Goal: Task Accomplishment & Management: Manage account settings

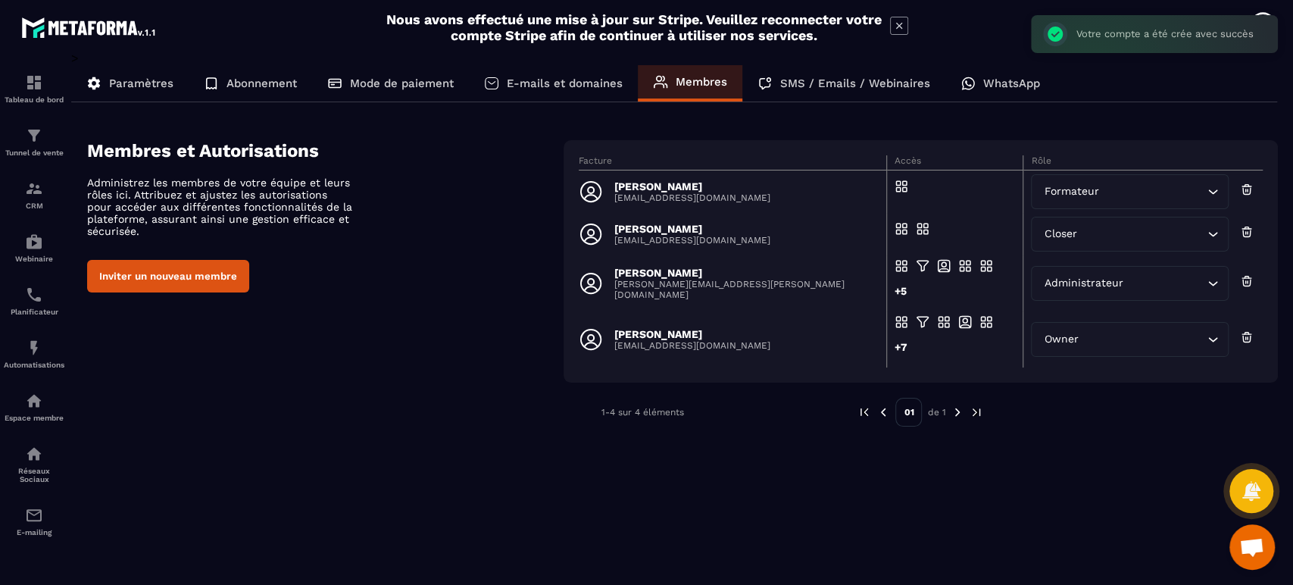
click at [681, 228] on p "[PERSON_NAME]" at bounding box center [692, 229] width 156 height 12
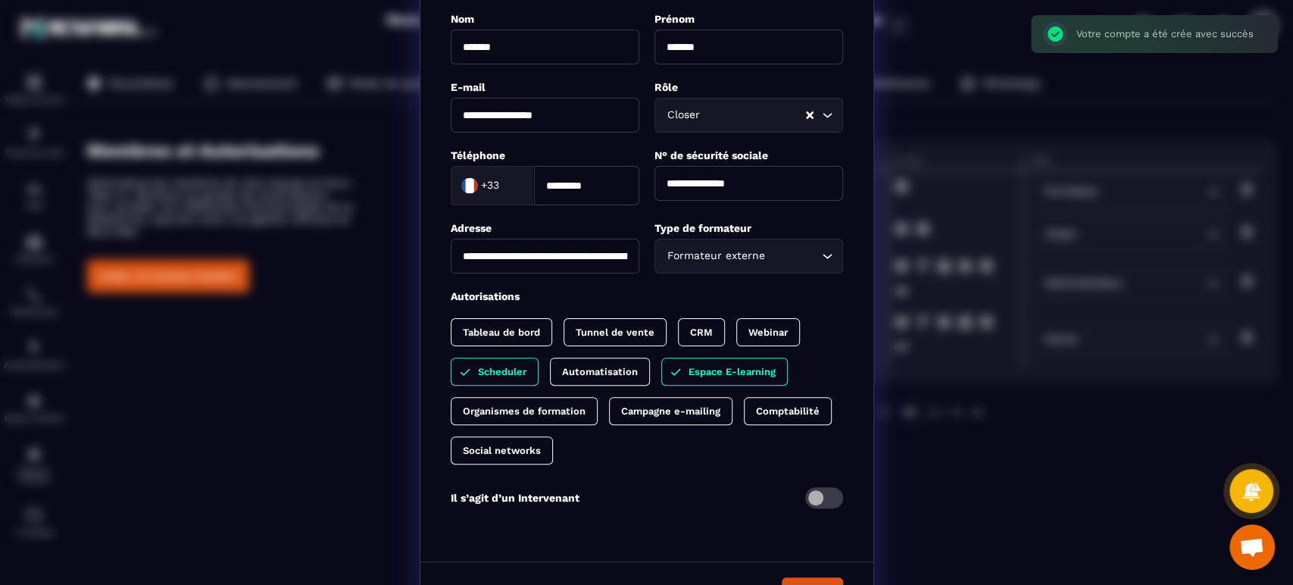
scroll to position [170, 0]
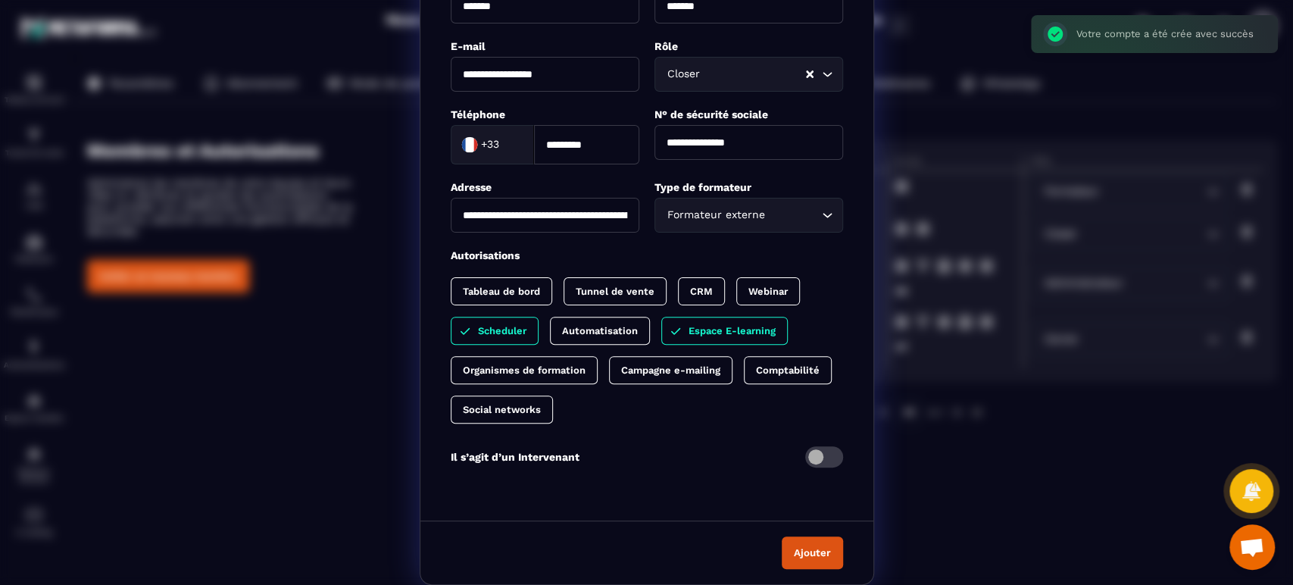
click at [796, 558] on button "Ajouter" at bounding box center [811, 552] width 61 height 33
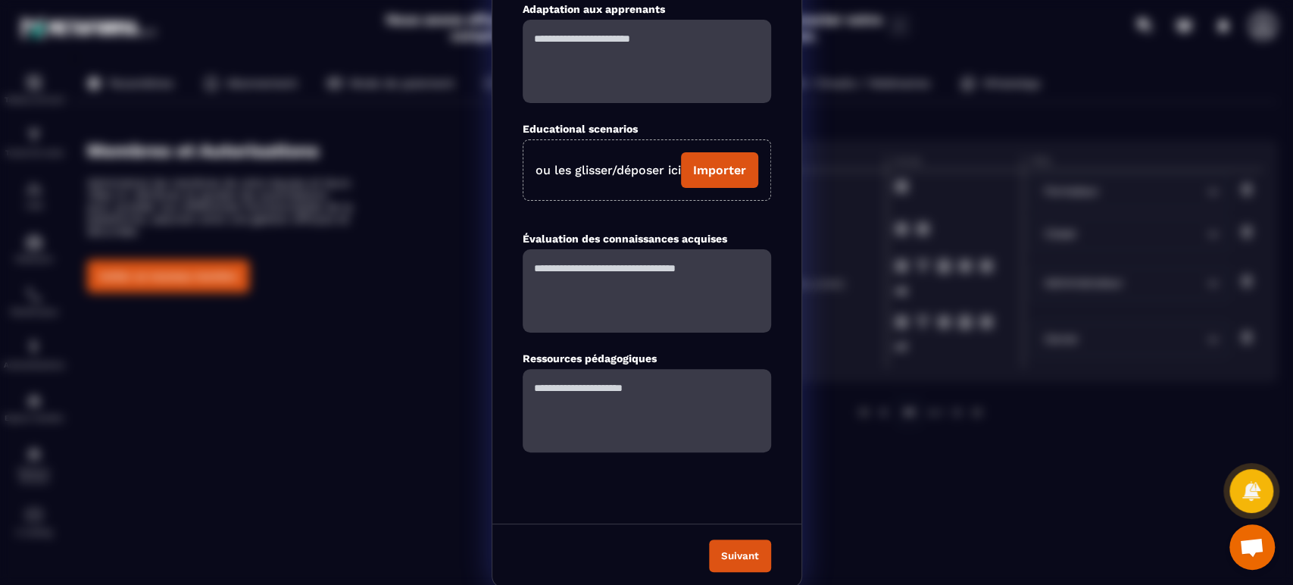
click at [739, 549] on button "Suivant" at bounding box center [740, 555] width 62 height 33
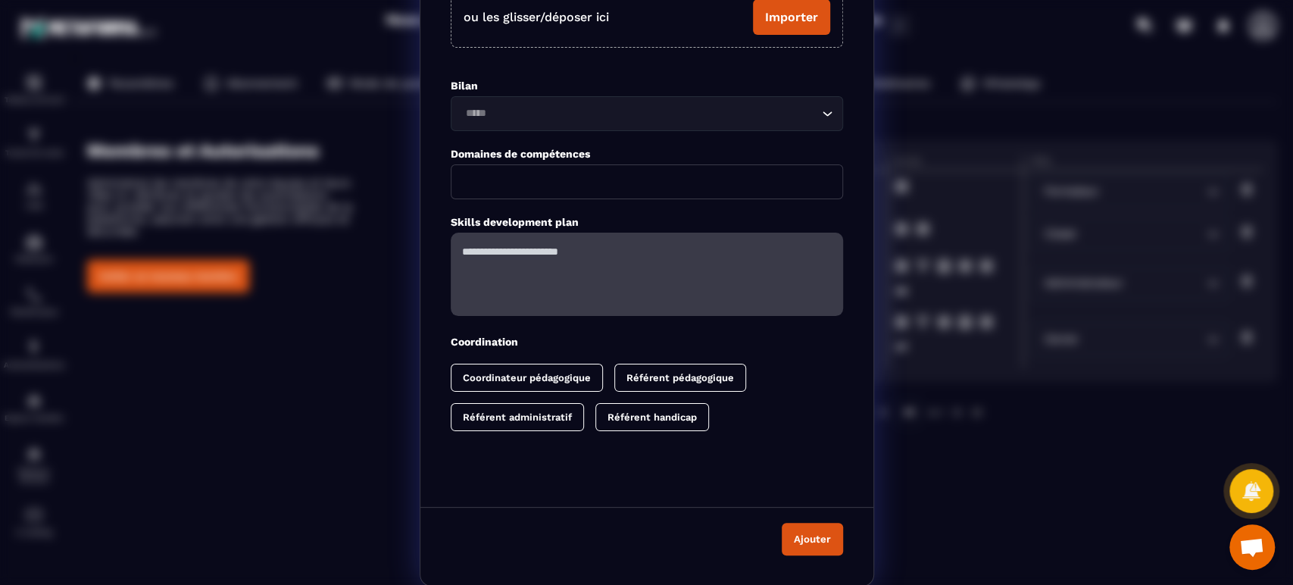
click at [795, 543] on button "Ajouter" at bounding box center [811, 539] width 61 height 33
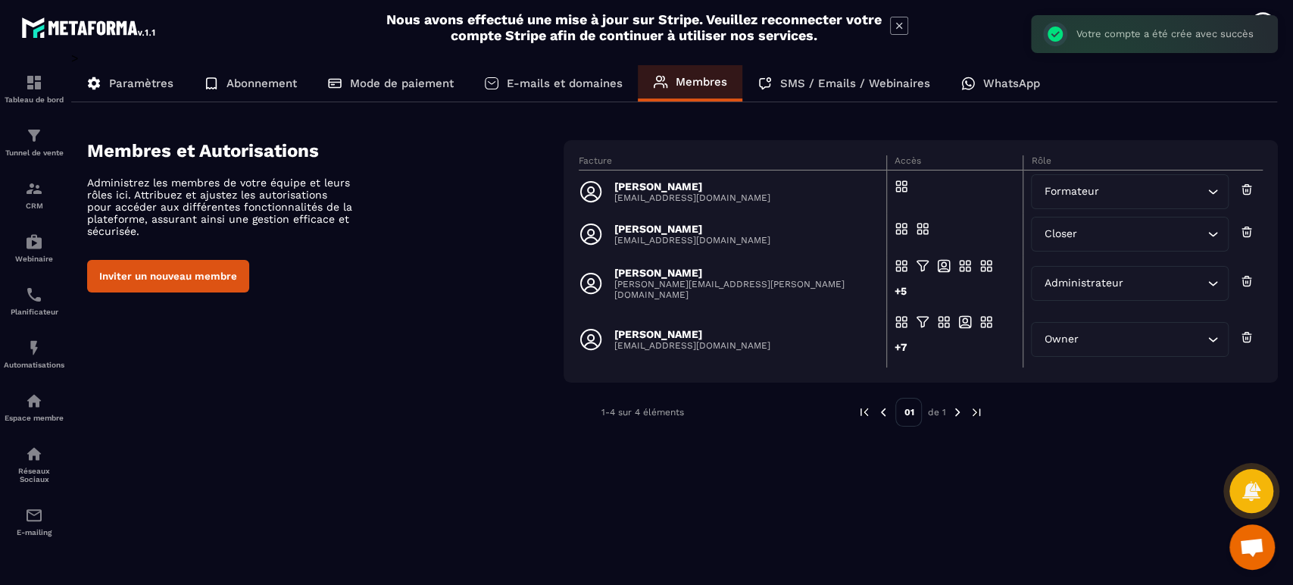
click at [666, 199] on p "[EMAIL_ADDRESS][DOMAIN_NAME]" at bounding box center [692, 197] width 156 height 11
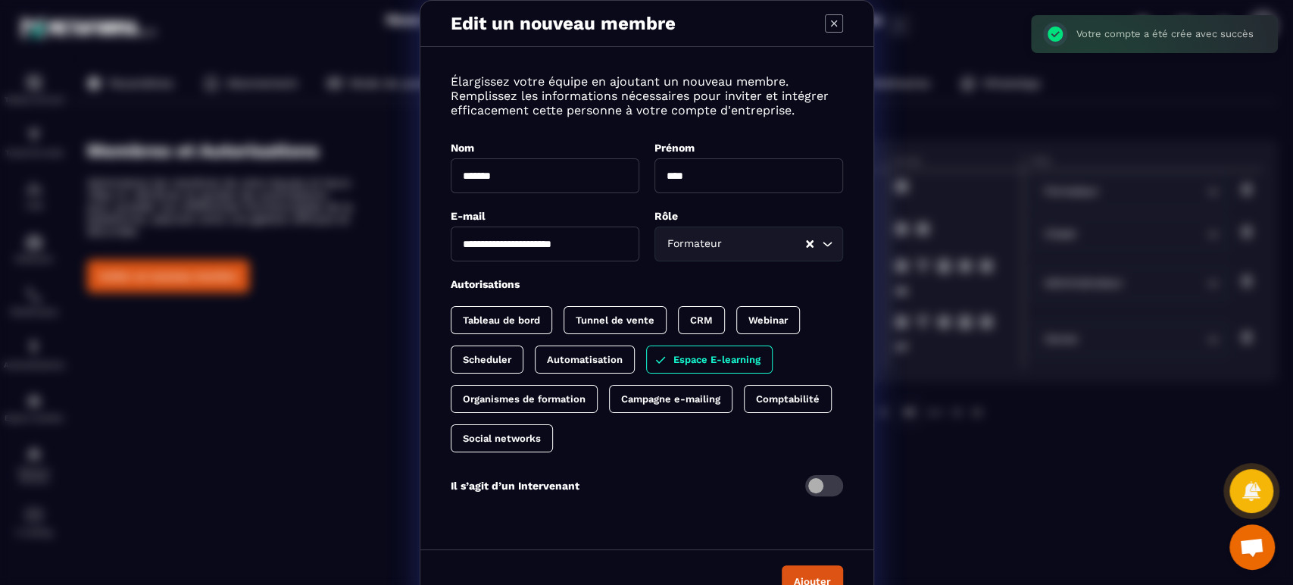
scroll to position [30, 0]
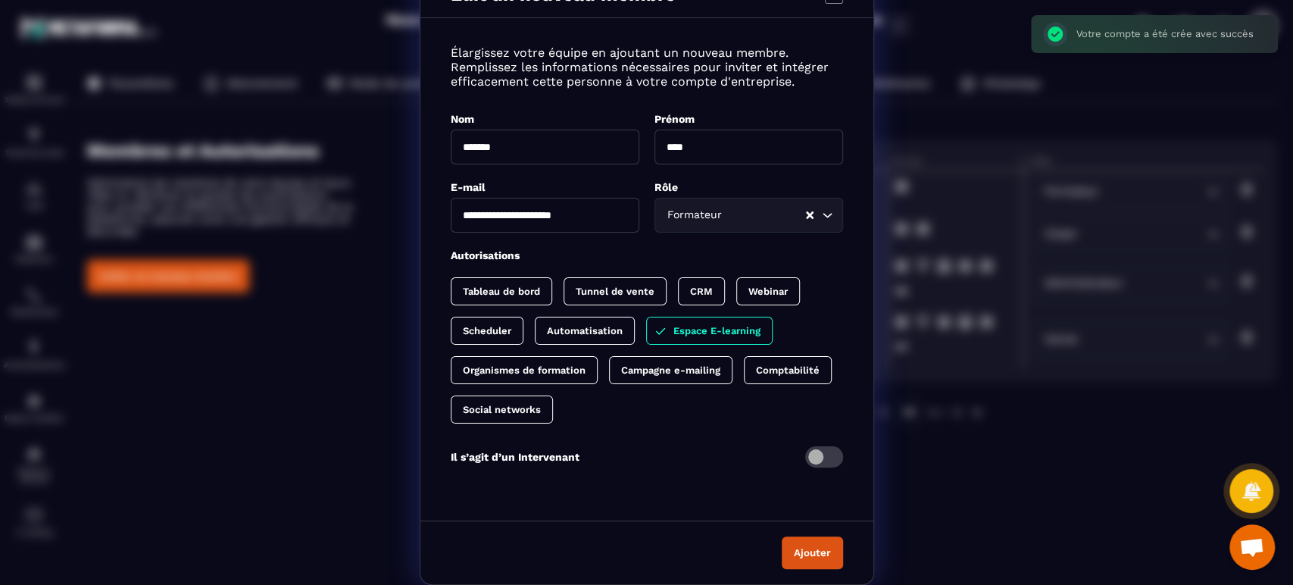
click at [806, 454] on span "Modal window" at bounding box center [824, 456] width 38 height 21
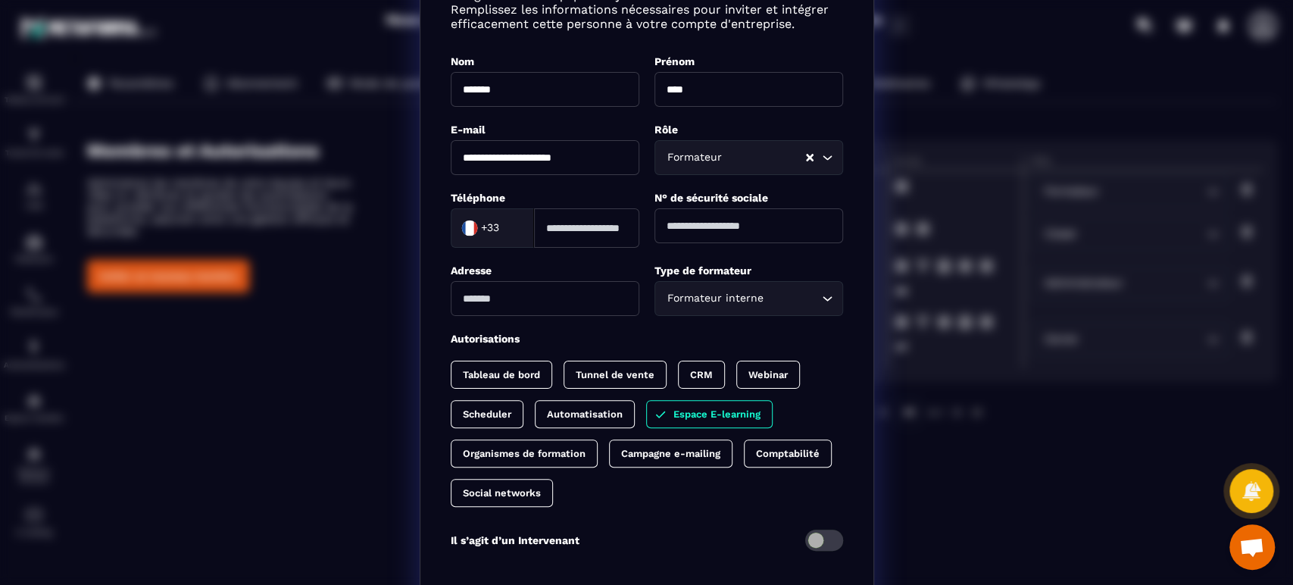
scroll to position [86, 0]
click at [586, 223] on input "Modal window" at bounding box center [586, 228] width 105 height 39
paste input "**********"
type input "**********"
click at [820, 296] on icon "Search for option" at bounding box center [826, 299] width 15 height 15
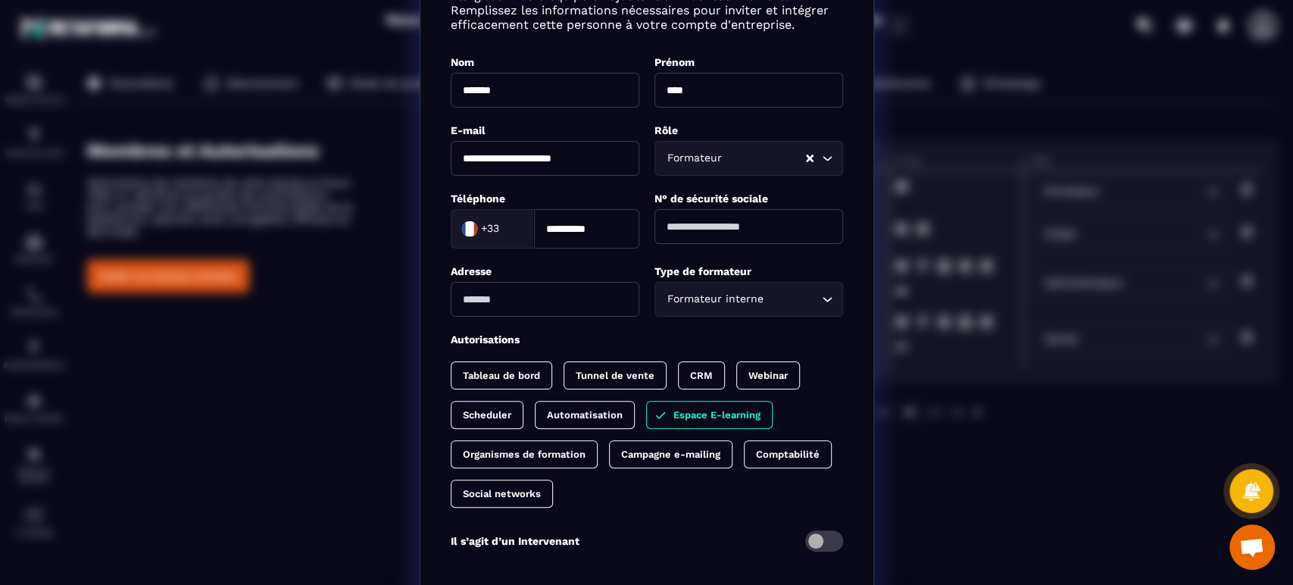
click at [820, 296] on icon "Search for option" at bounding box center [826, 299] width 15 height 15
click at [819, 297] on icon "Search for option" at bounding box center [826, 299] width 15 height 15
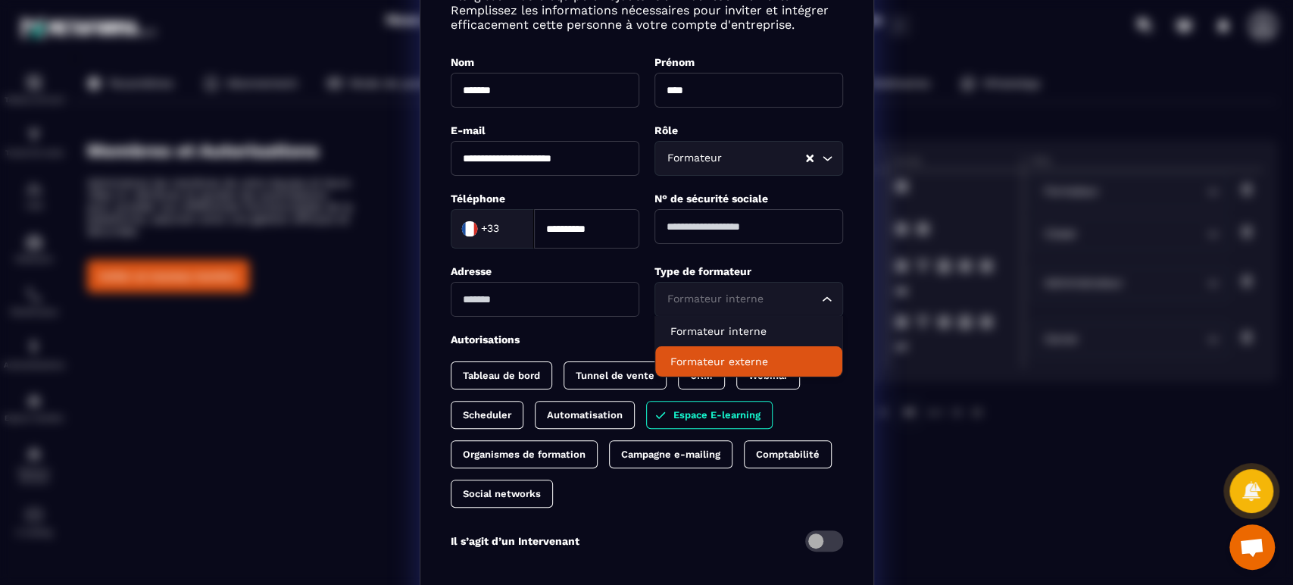
click at [762, 356] on p "Formateur externe" at bounding box center [748, 361] width 157 height 15
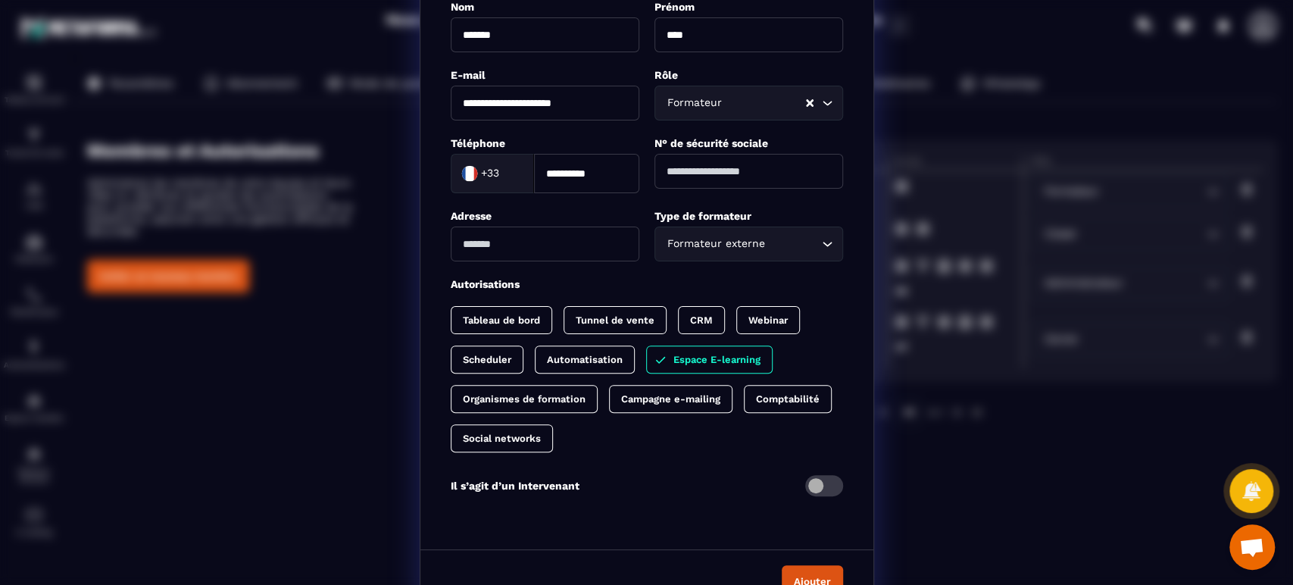
scroll to position [170, 0]
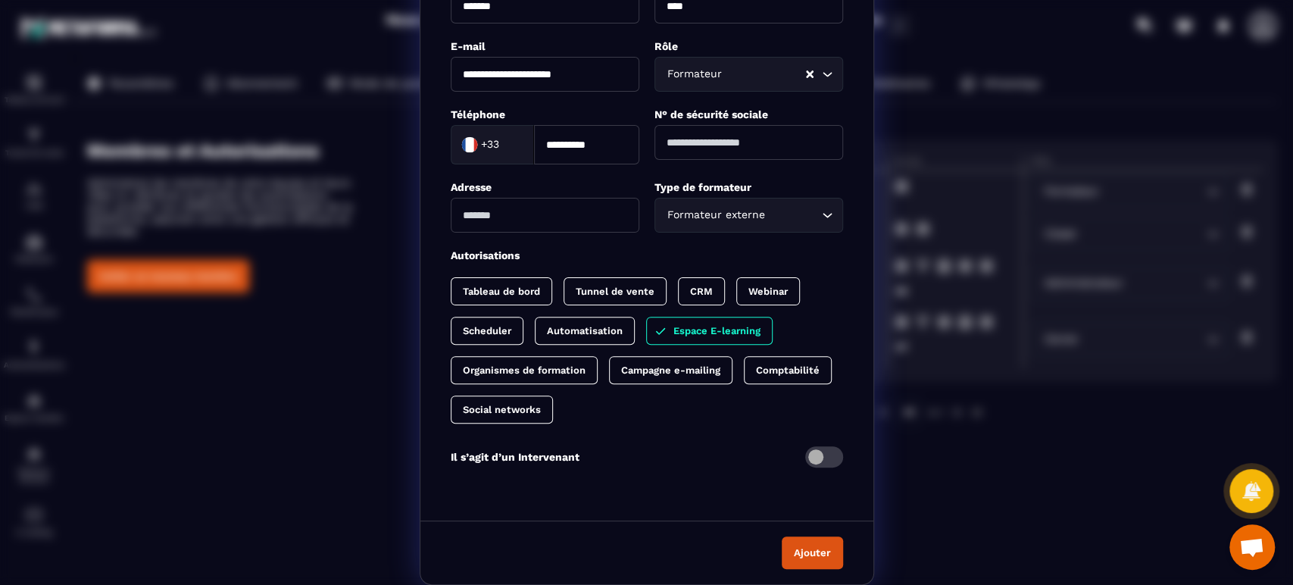
click at [813, 561] on button "Ajouter" at bounding box center [811, 552] width 61 height 33
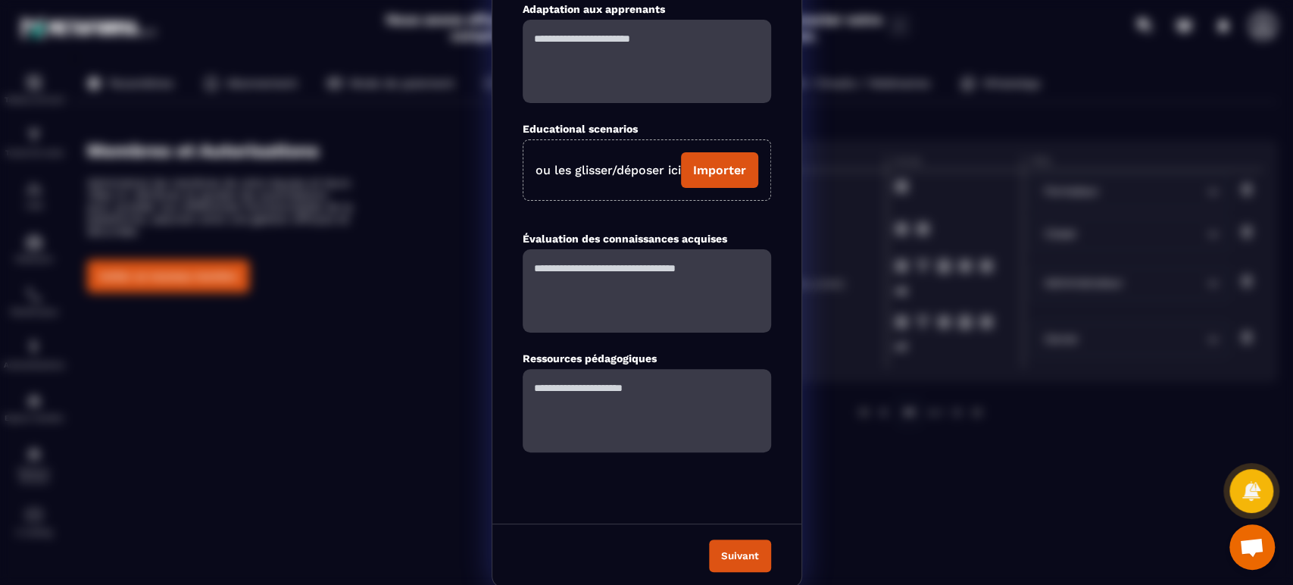
click at [749, 544] on button "Suivant" at bounding box center [740, 555] width 62 height 33
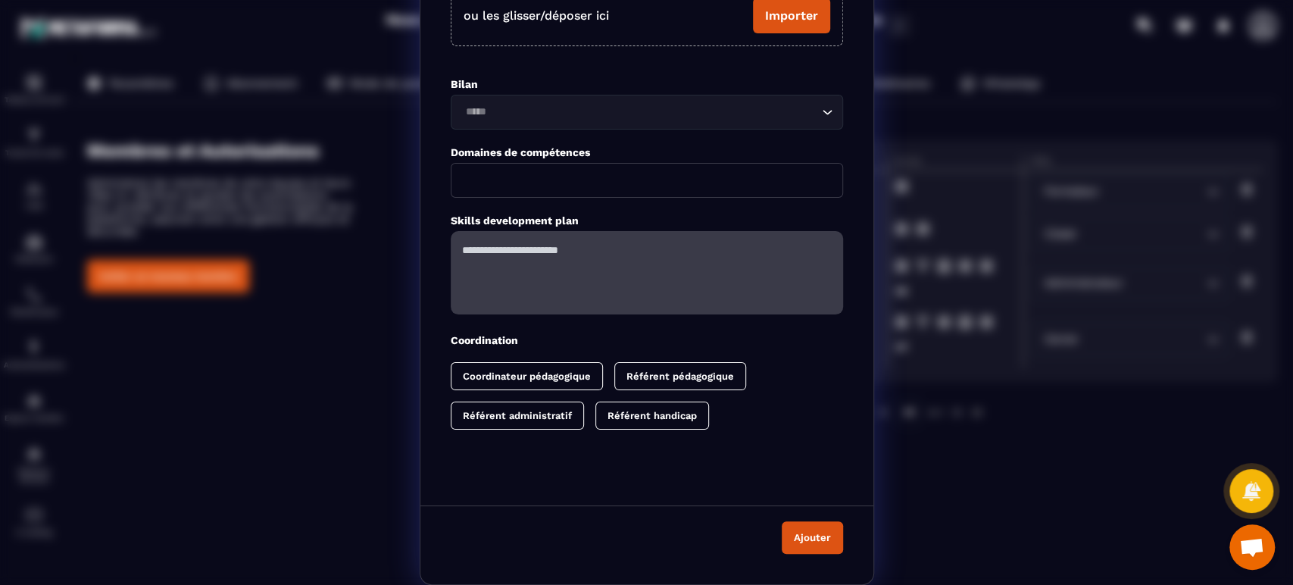
scroll to position [45, 0]
click at [823, 547] on button "Ajouter" at bounding box center [811, 539] width 61 height 33
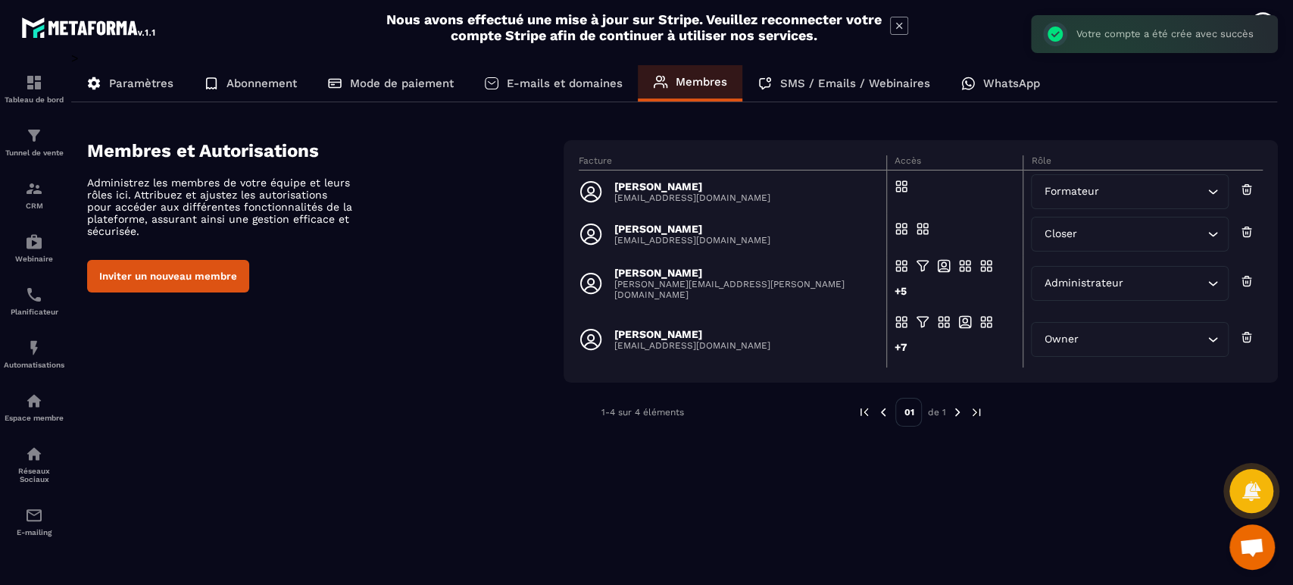
click at [691, 242] on p "[EMAIL_ADDRESS][DOMAIN_NAME]" at bounding box center [692, 240] width 156 height 11
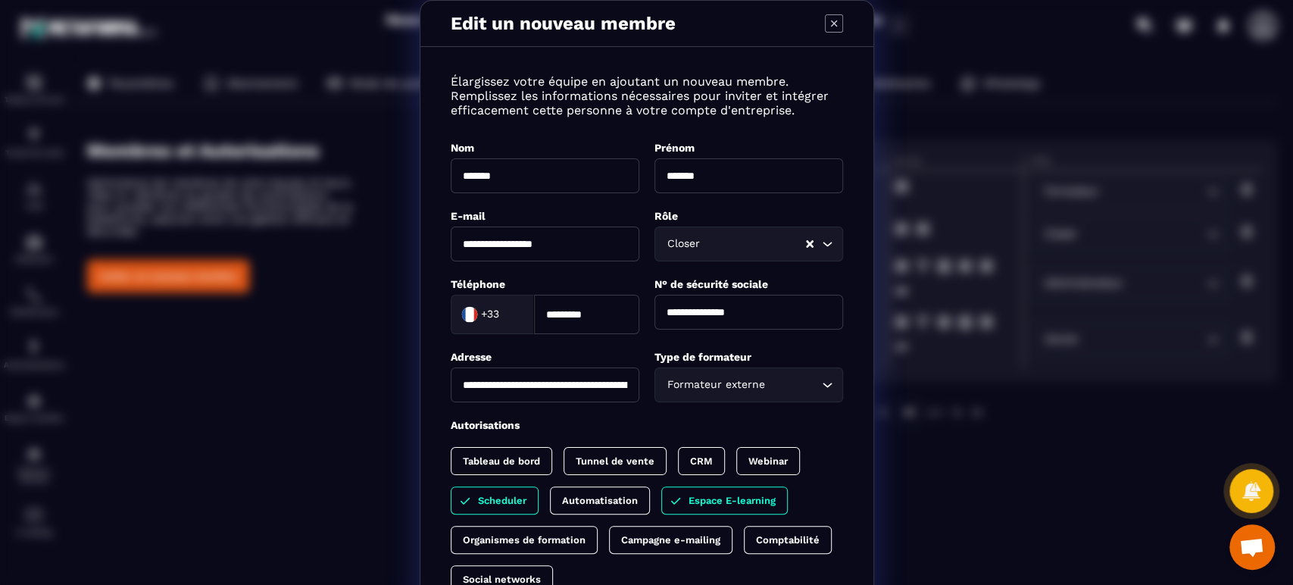
scroll to position [0, 0]
click at [825, 20] on icon "Modal window" at bounding box center [834, 23] width 18 height 18
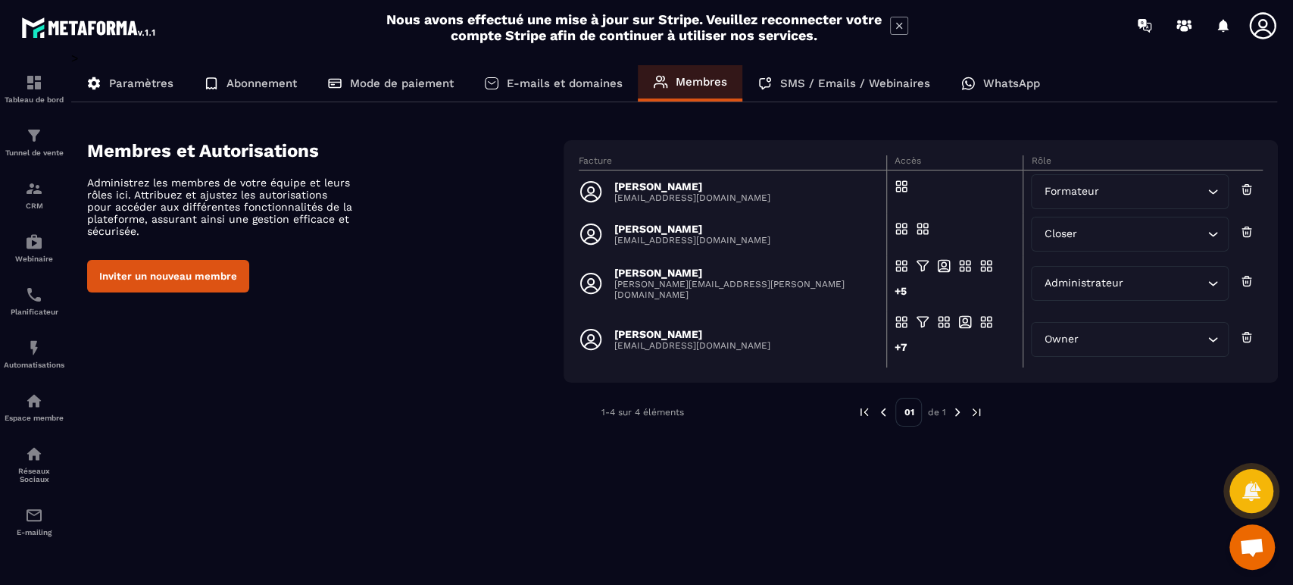
click at [673, 289] on p "[PERSON_NAME][EMAIL_ADDRESS][PERSON_NAME][DOMAIN_NAME]" at bounding box center [745, 289] width 263 height 21
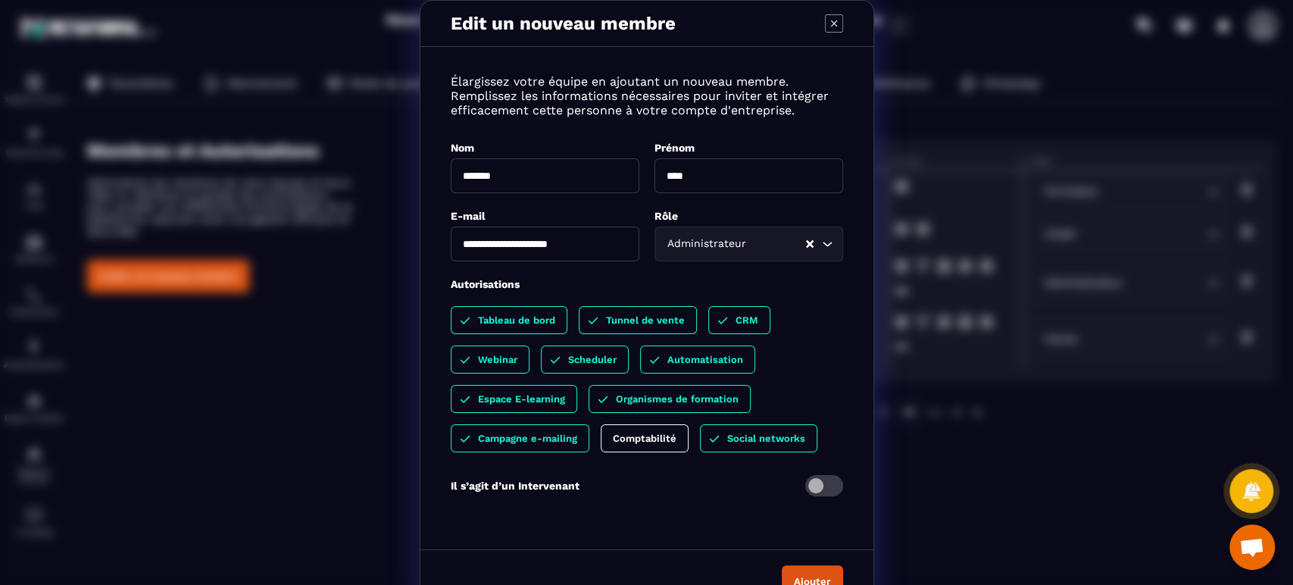
scroll to position [30, 0]
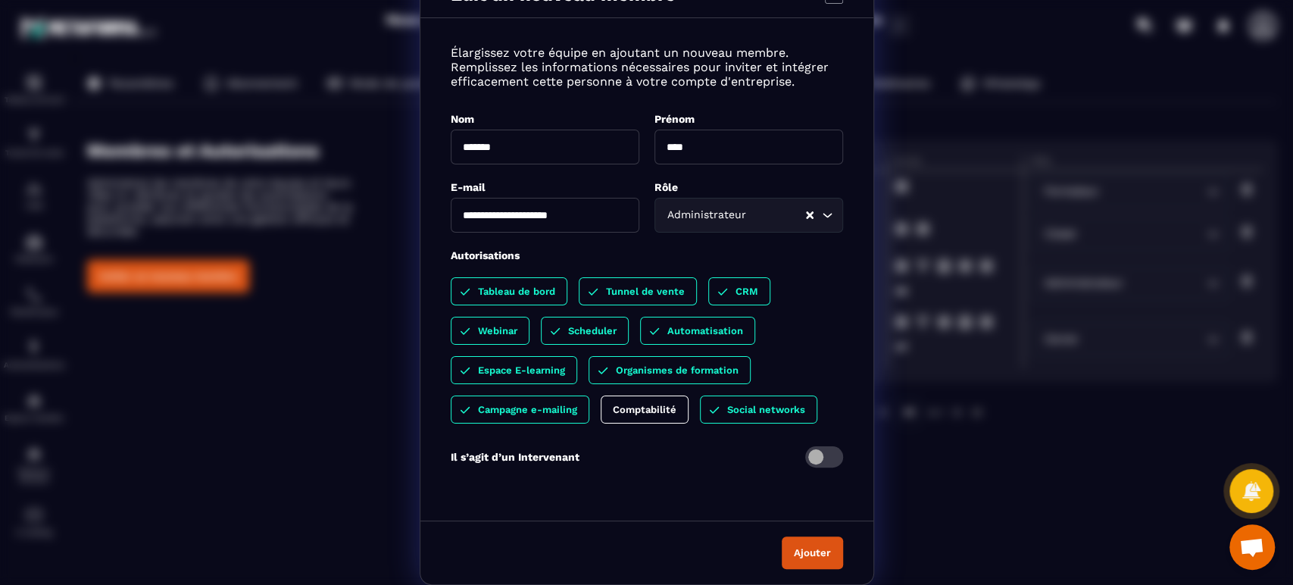
click at [813, 460] on span "Modal window" at bounding box center [824, 456] width 38 height 21
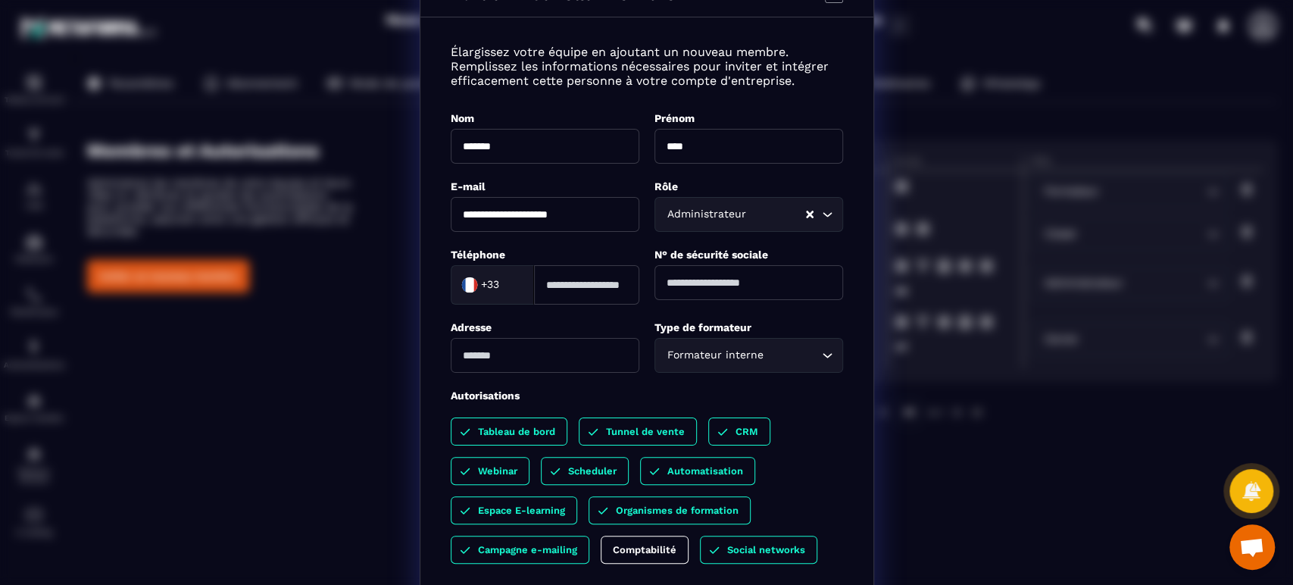
click at [598, 289] on input "Modal window" at bounding box center [586, 284] width 105 height 39
type input "*********"
click at [823, 352] on icon "Search for option" at bounding box center [826, 355] width 15 height 15
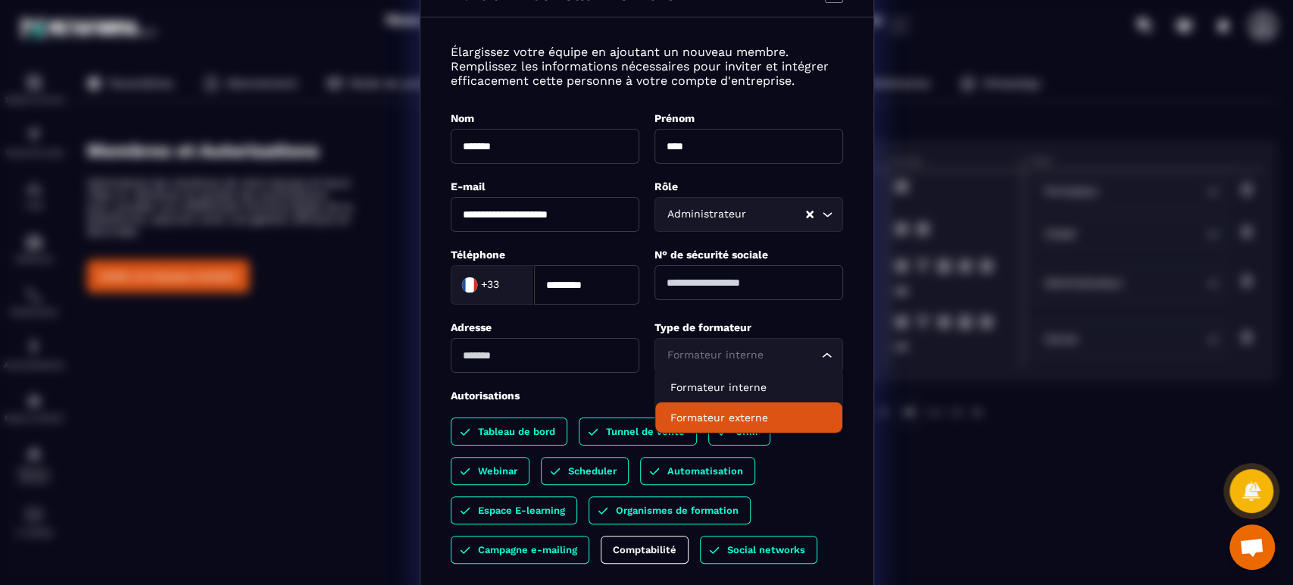
click at [756, 410] on p "Formateur externe" at bounding box center [748, 417] width 157 height 15
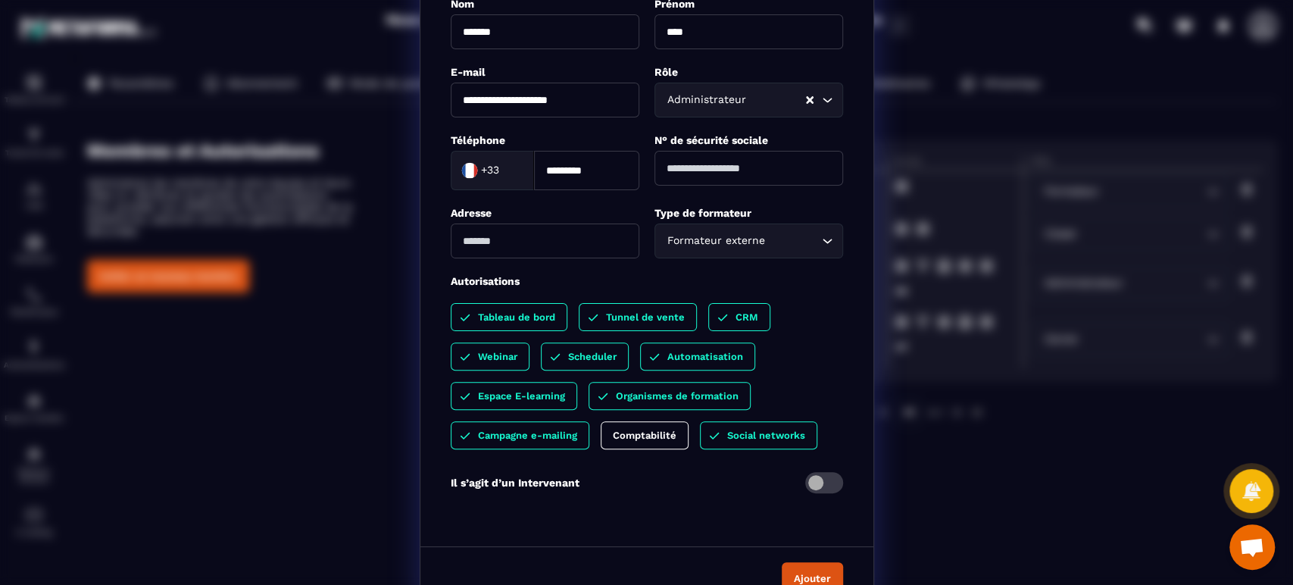
scroll to position [170, 0]
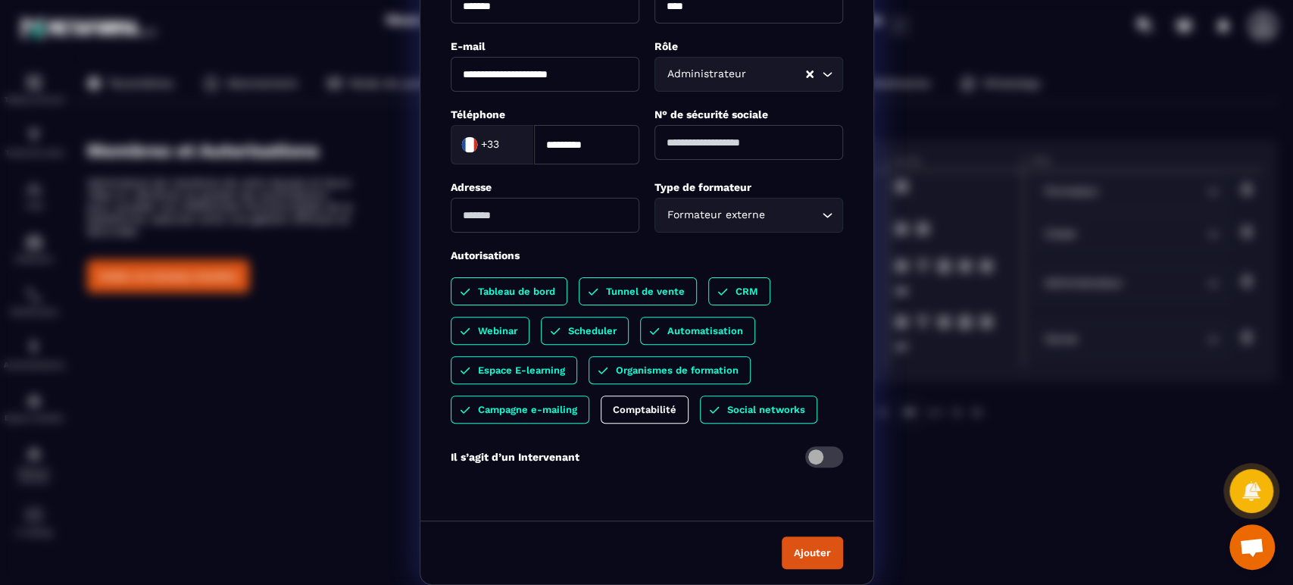
click at [806, 543] on button "Ajouter" at bounding box center [811, 552] width 61 height 33
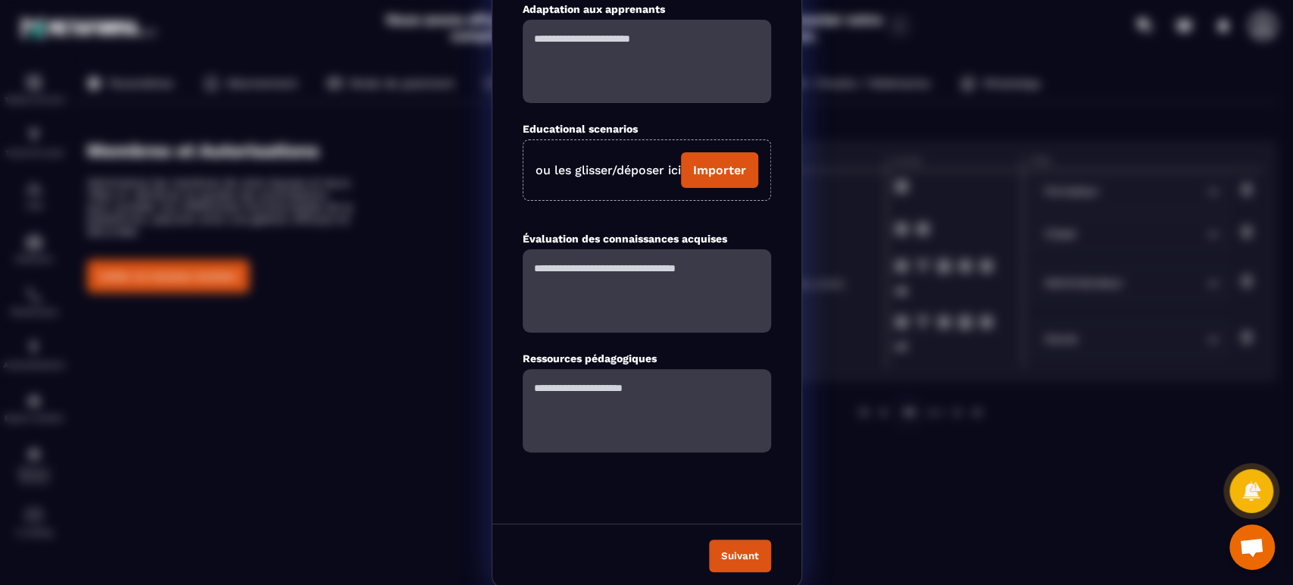
click at [738, 558] on button "Suivant" at bounding box center [740, 555] width 62 height 33
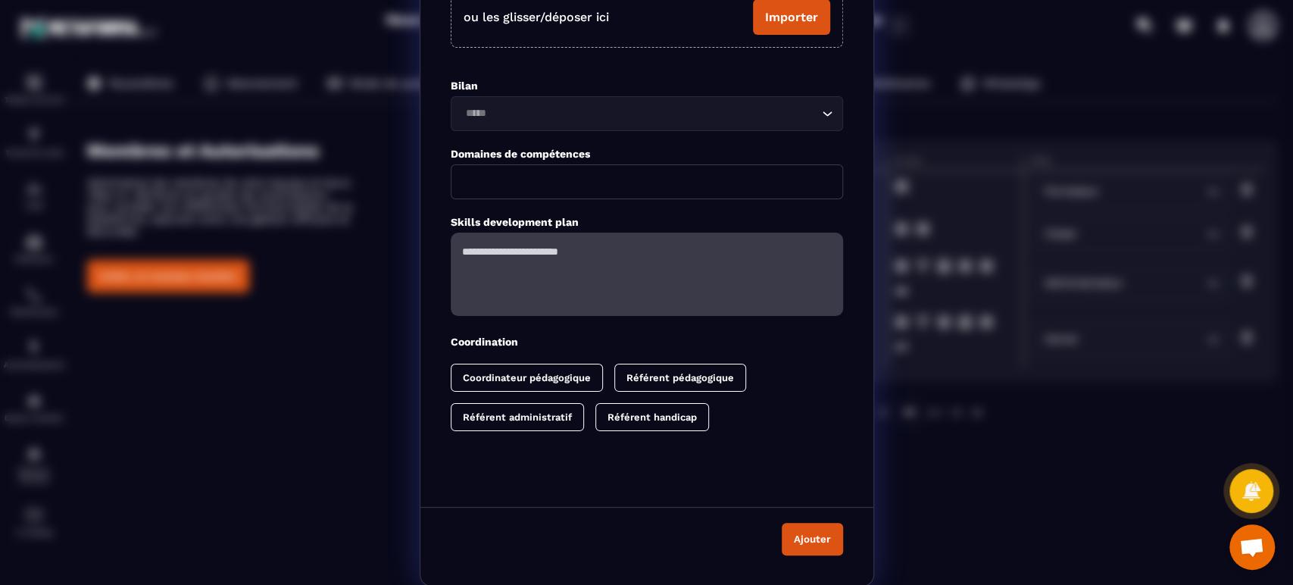
click at [798, 541] on button "Ajouter" at bounding box center [811, 539] width 61 height 33
